Goal: Contribute content

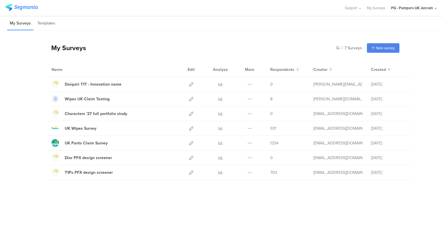
click at [193, 82] on icon at bounding box center [191, 84] width 4 height 4
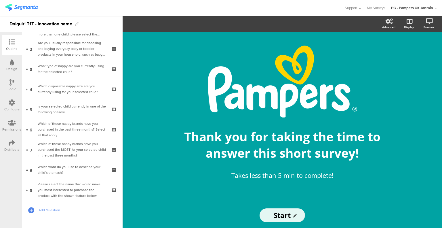
scroll to position [62, 0]
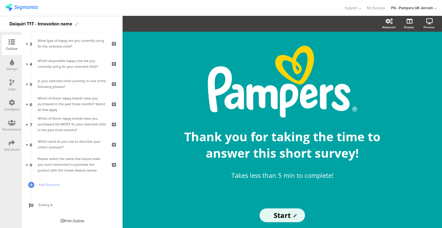
click at [68, 141] on div "Which word do you use to describe your child’s stomach?" at bounding box center [72, 144] width 69 height 12
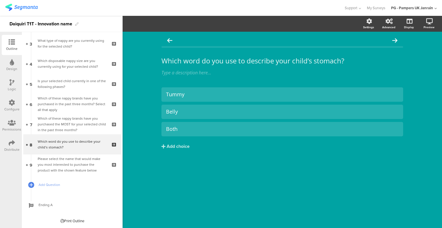
click at [77, 160] on div "Please select the name that would make you most interested to purchase the prod…" at bounding box center [72, 164] width 69 height 17
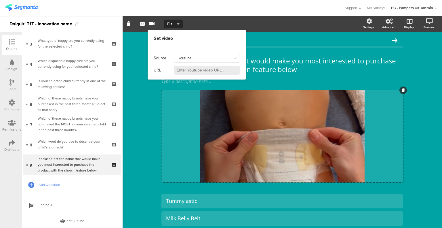
click at [187, 63] on div "Source Youtube Youtube Self hosted video" at bounding box center [197, 58] width 86 height 12
click at [191, 55] on input "Youtube" at bounding box center [207, 58] width 66 height 9
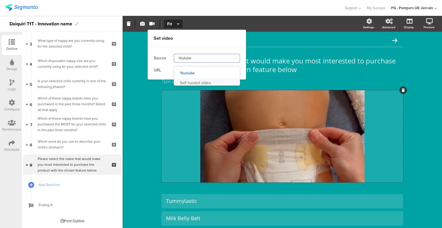
click at [191, 81] on div "Self hosted video" at bounding box center [195, 83] width 31 height 10
type input "Self hosted video"
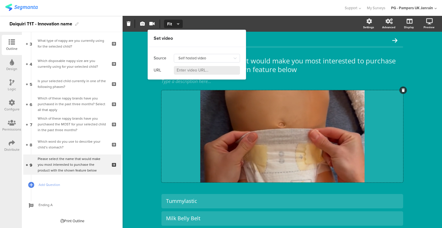
click at [189, 71] on input at bounding box center [207, 70] width 66 height 9
paste input "https://pgone-my.sharepoint.com/:v:/r/personal/laporta_a_pg_com/Documents/Deskt…"
click at [193, 70] on input "https://pgone-my.sharepoint.com/:v:/r/personal/laporta_a_pg_com/Documents/Deskt…" at bounding box center [207, 70] width 66 height 9
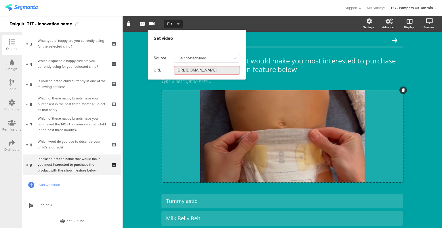
click at [193, 70] on input "https://pgone-my.sharepoint.com/:v:/r/personal/laporta_a_pg_com/Documents/Deskt…" at bounding box center [207, 70] width 66 height 9
type input "https://pgone-my.sharepoint.com/:v:/r/personal/laporta_a_pg_com/Documents/Deskt…"
click at [180, 76] on div "Source Self hosted video URL https://pgone-my.sharepoint.com/:v:/r/personal/lap…" at bounding box center [197, 63] width 98 height 32
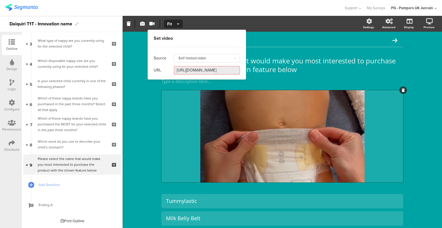
click at [188, 72] on input "https://pgone-my.sharepoint.com/:v:/r/personal/laporta_a_pg_com/Documents/Deskt…" at bounding box center [207, 70] width 66 height 9
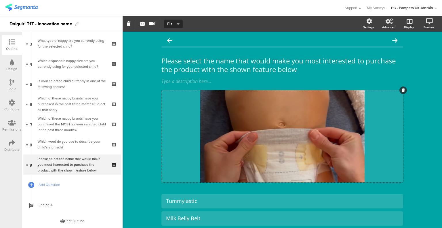
click at [281, 35] on div at bounding box center [282, 41] width 242 height 12
click at [80, 142] on div "Which word do you use to describe your child’s stomach?" at bounding box center [72, 144] width 69 height 12
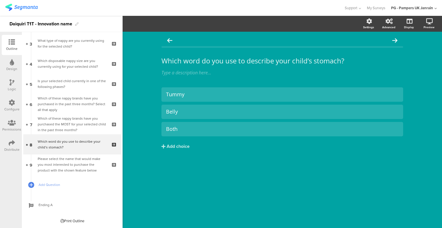
click at [80, 160] on div "Please select the name that would make you most interested to purchase the prod…" at bounding box center [72, 164] width 69 height 17
